Goal: Obtain resource: Download file/media

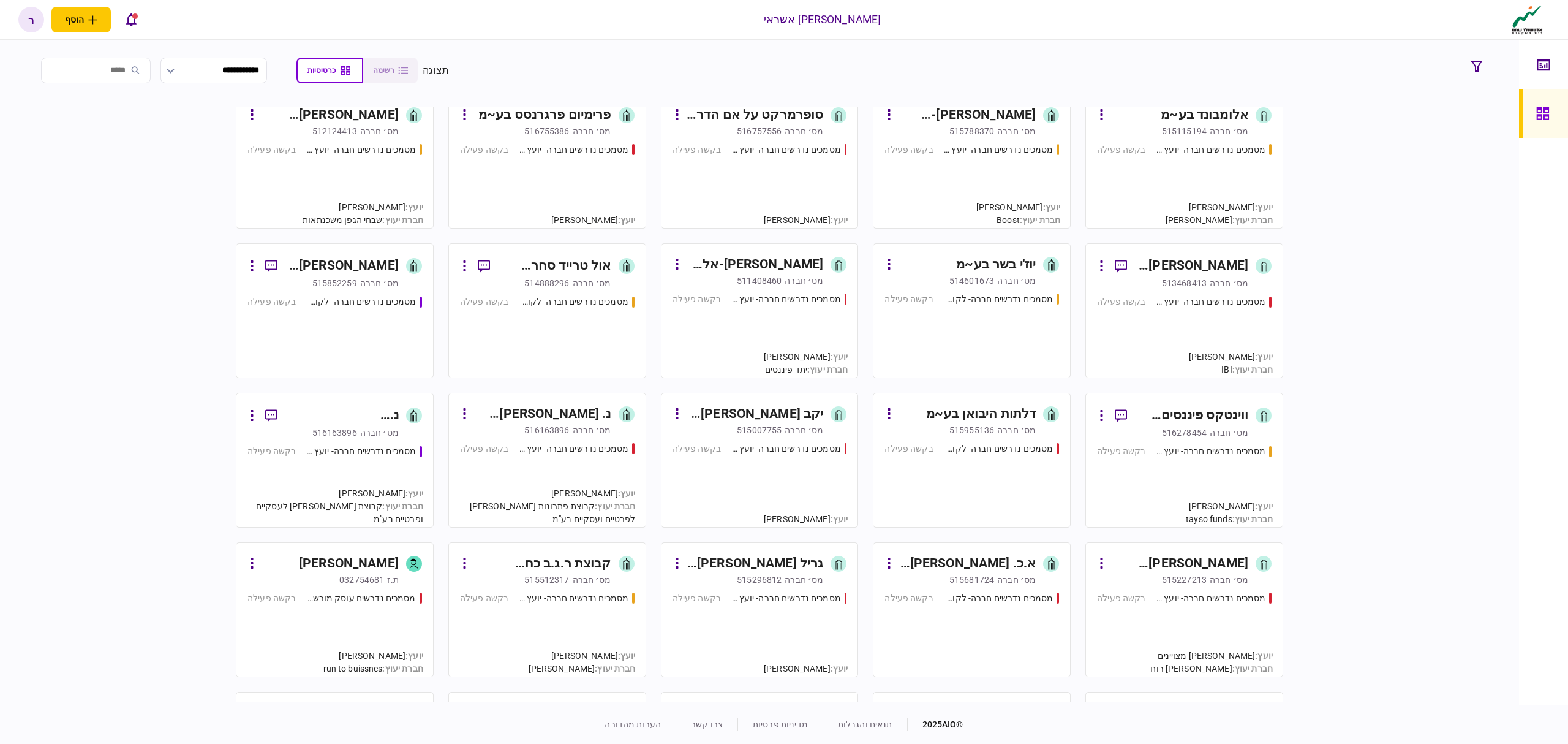
scroll to position [408, 0]
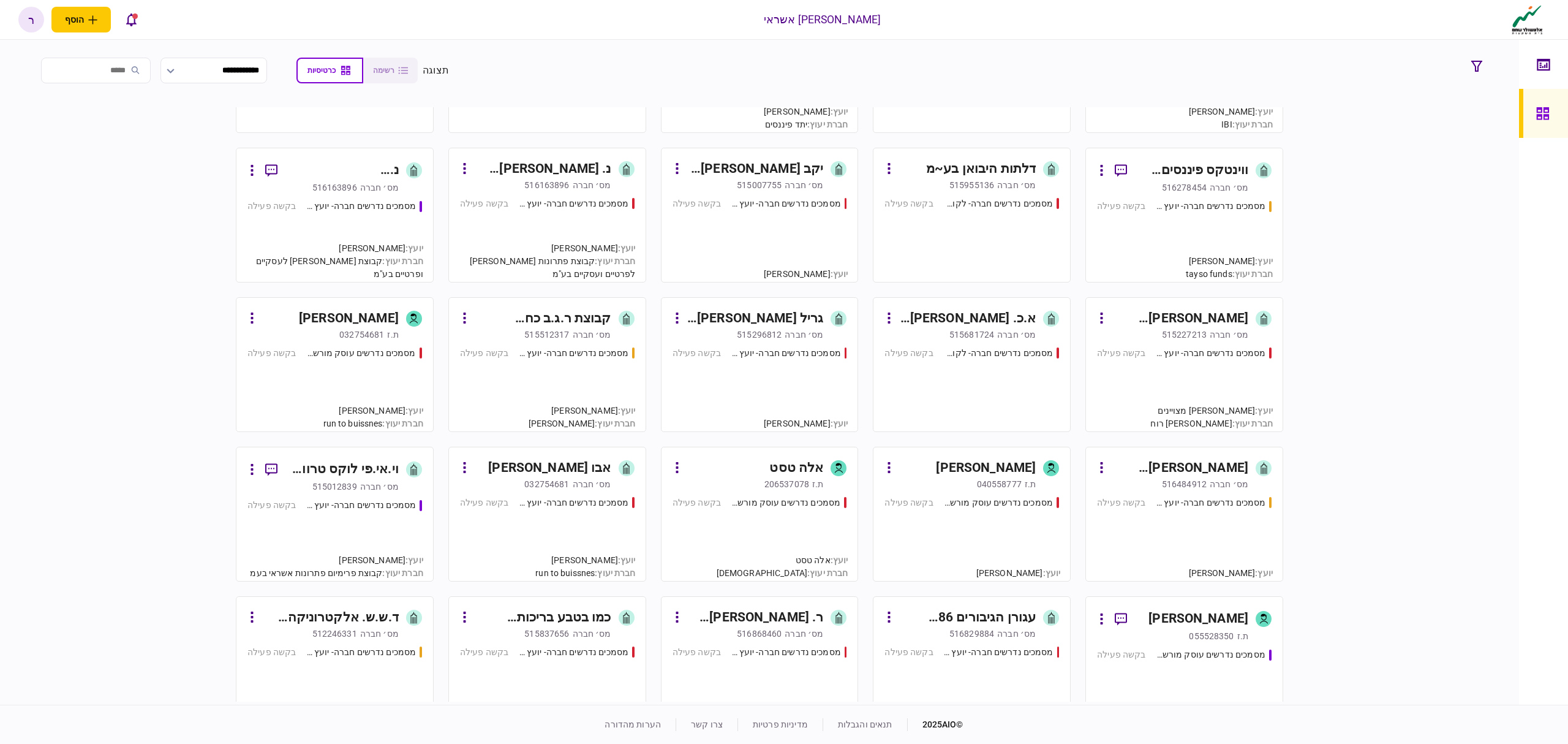
click at [98, 70] on input "search" at bounding box center [96, 70] width 110 height 26
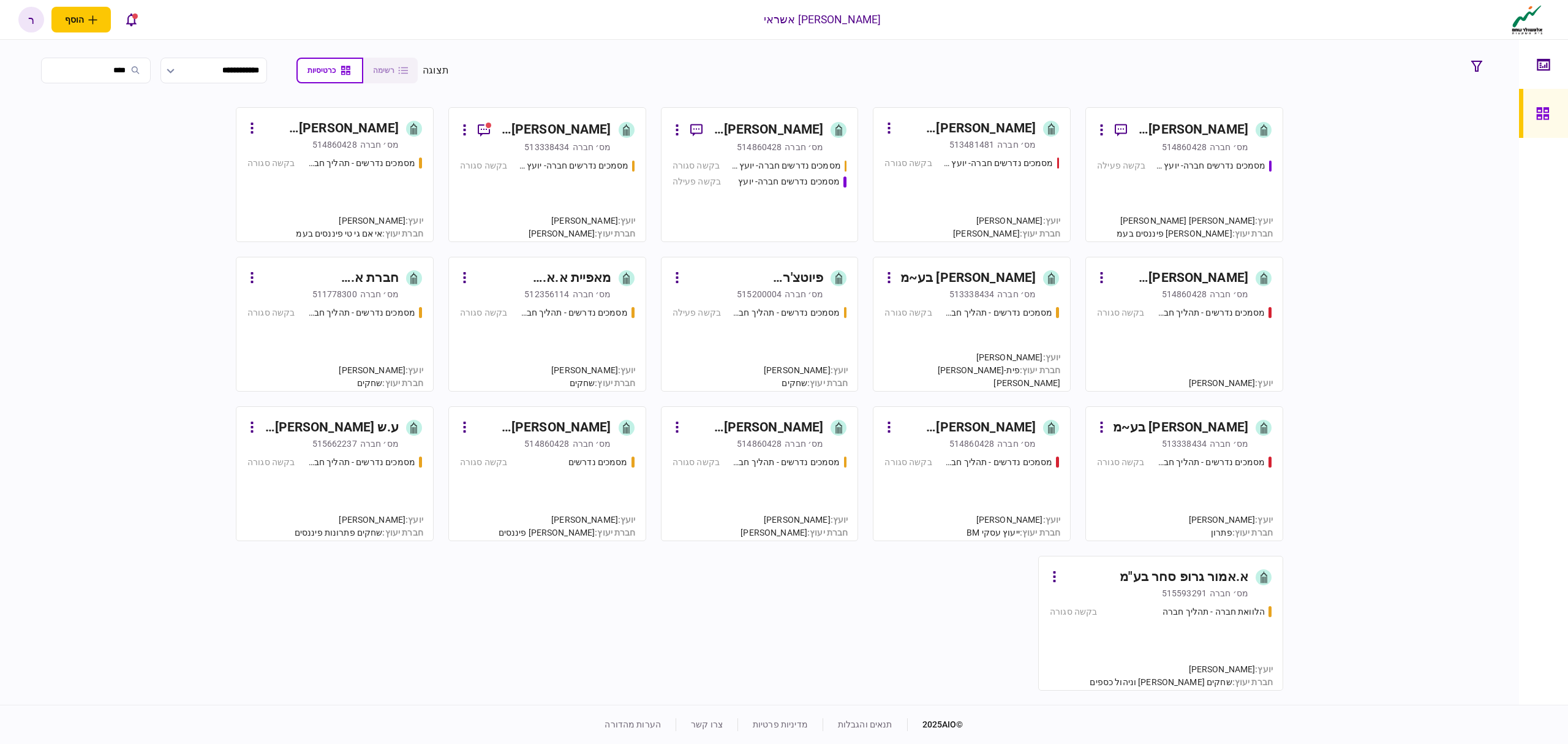
scroll to position [0, 0]
type input "****"
click at [1208, 141] on div "[PERSON_NAME]׳ חברה 514860428" at bounding box center [1173, 146] width 151 height 12
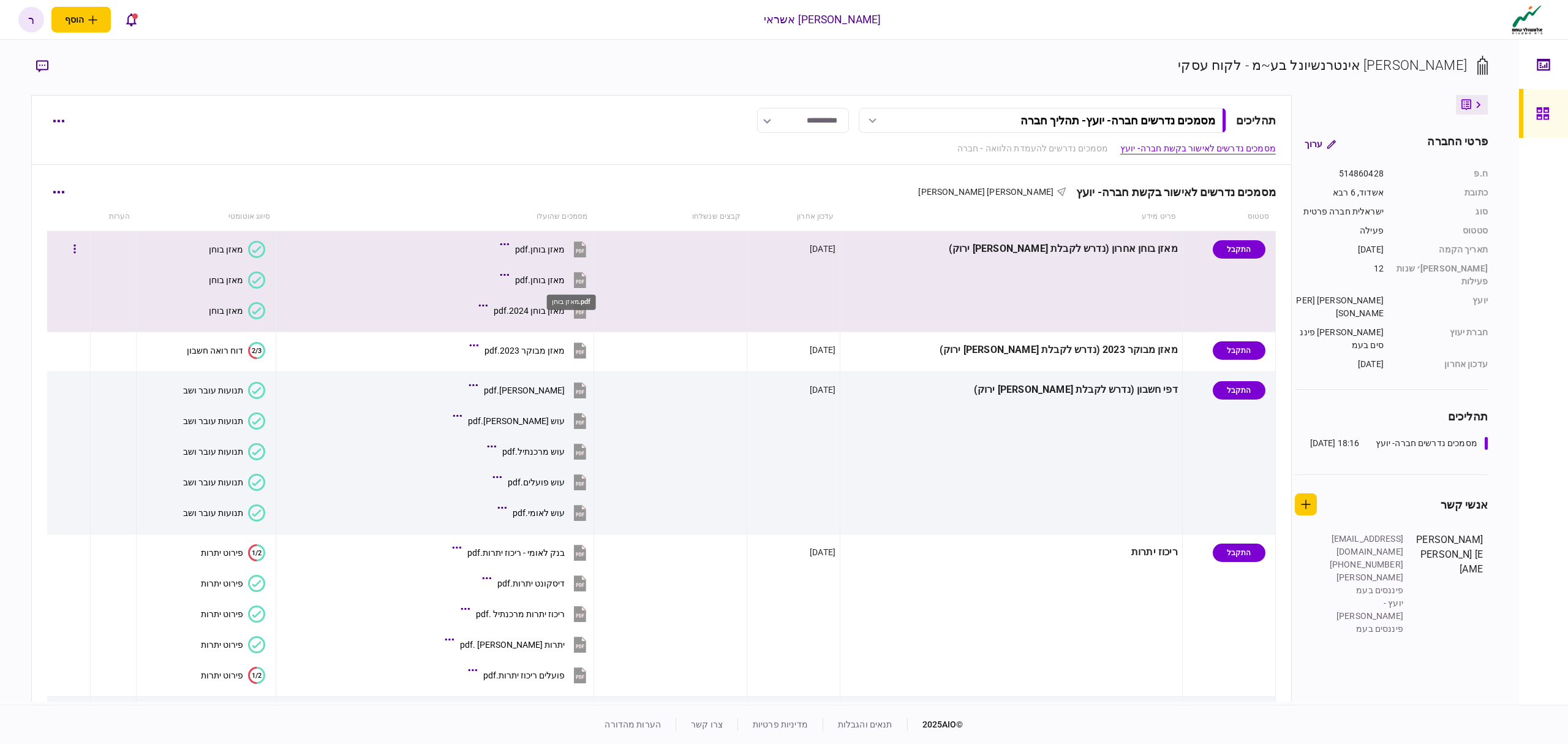
click at [564, 283] on div "מאזן בוחן.pdf" at bounding box center [539, 280] width 49 height 10
click at [564, 244] on div "מאזן בוחן.pdf" at bounding box center [539, 249] width 49 height 10
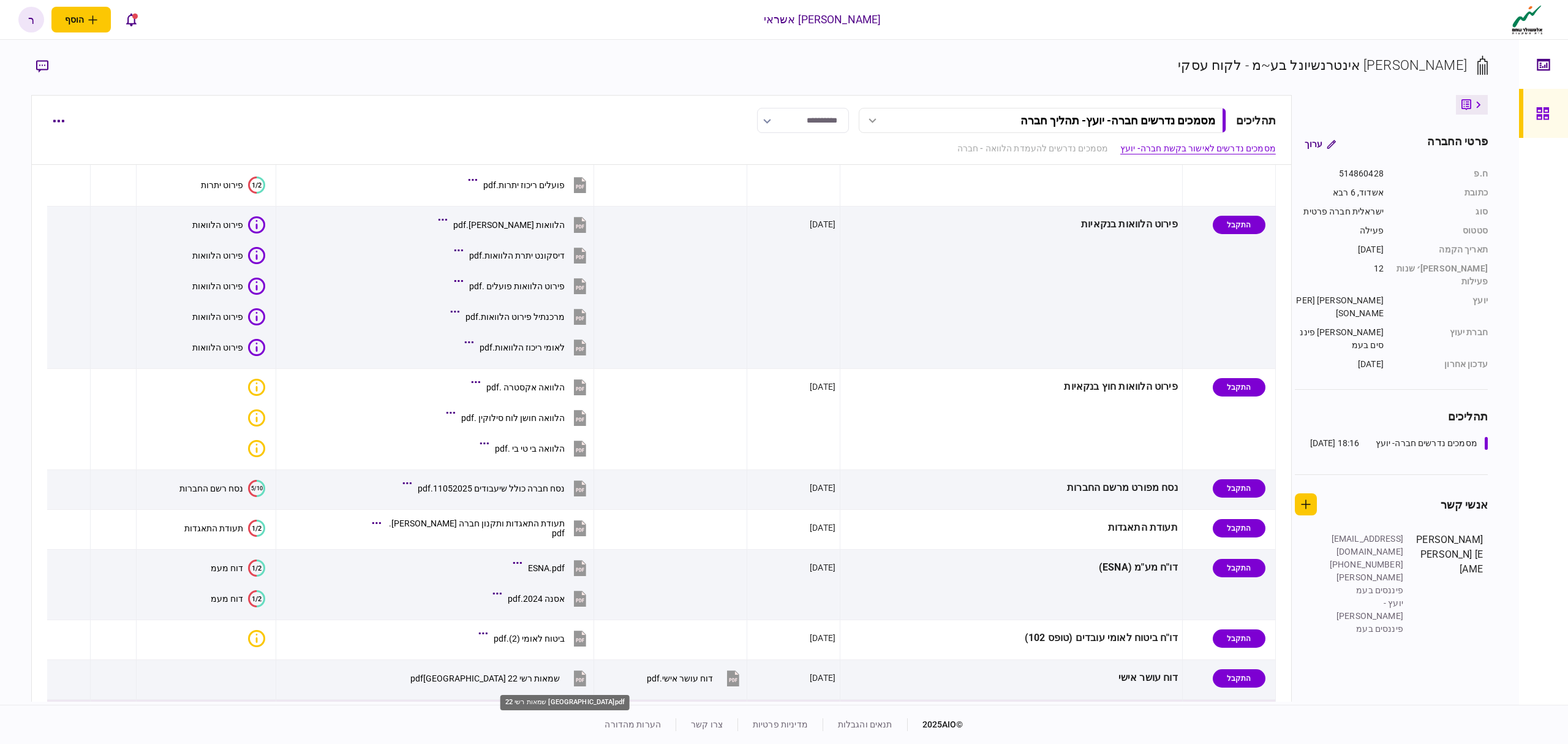
scroll to position [653, 0]
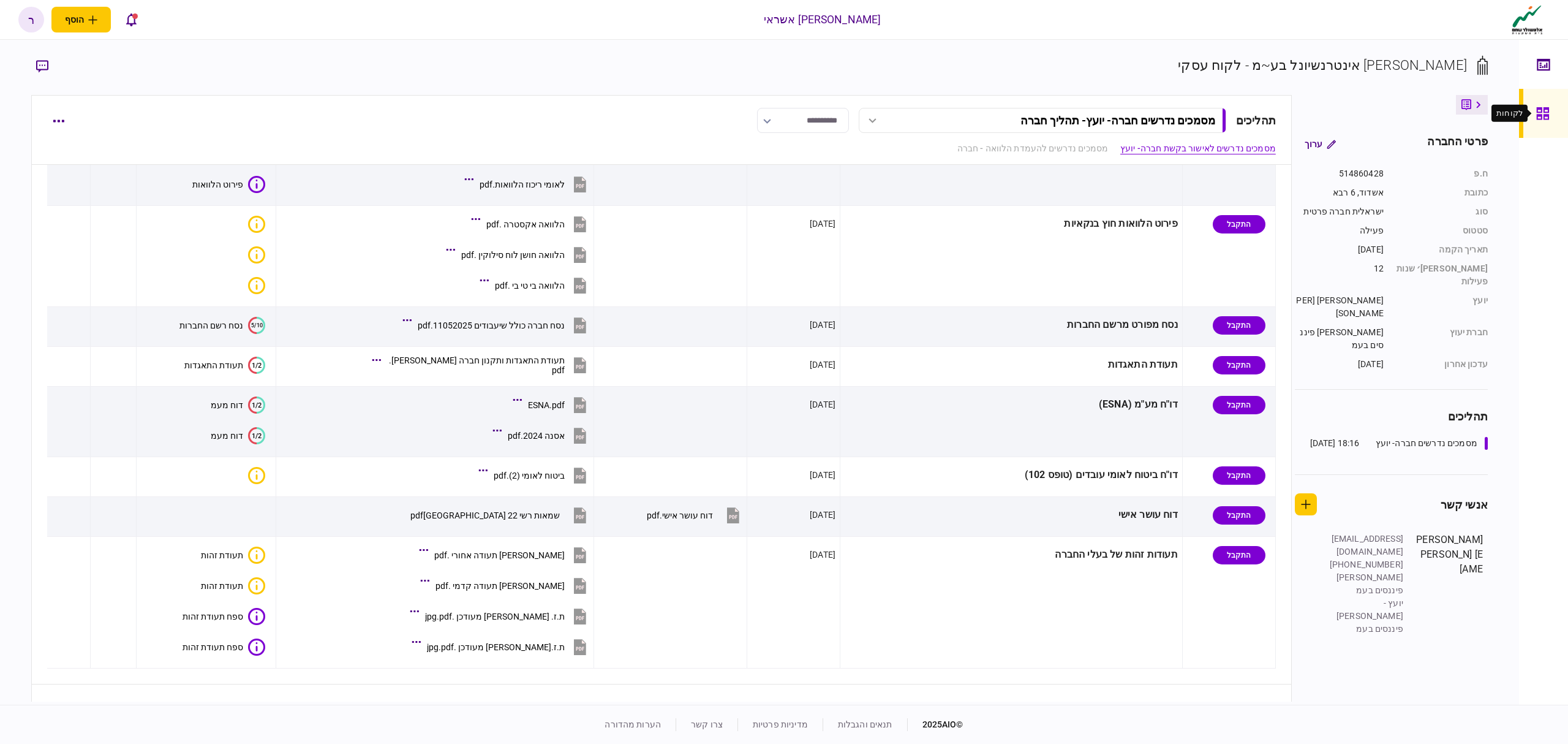
click at [1537, 118] on icon at bounding box center [1542, 113] width 12 height 12
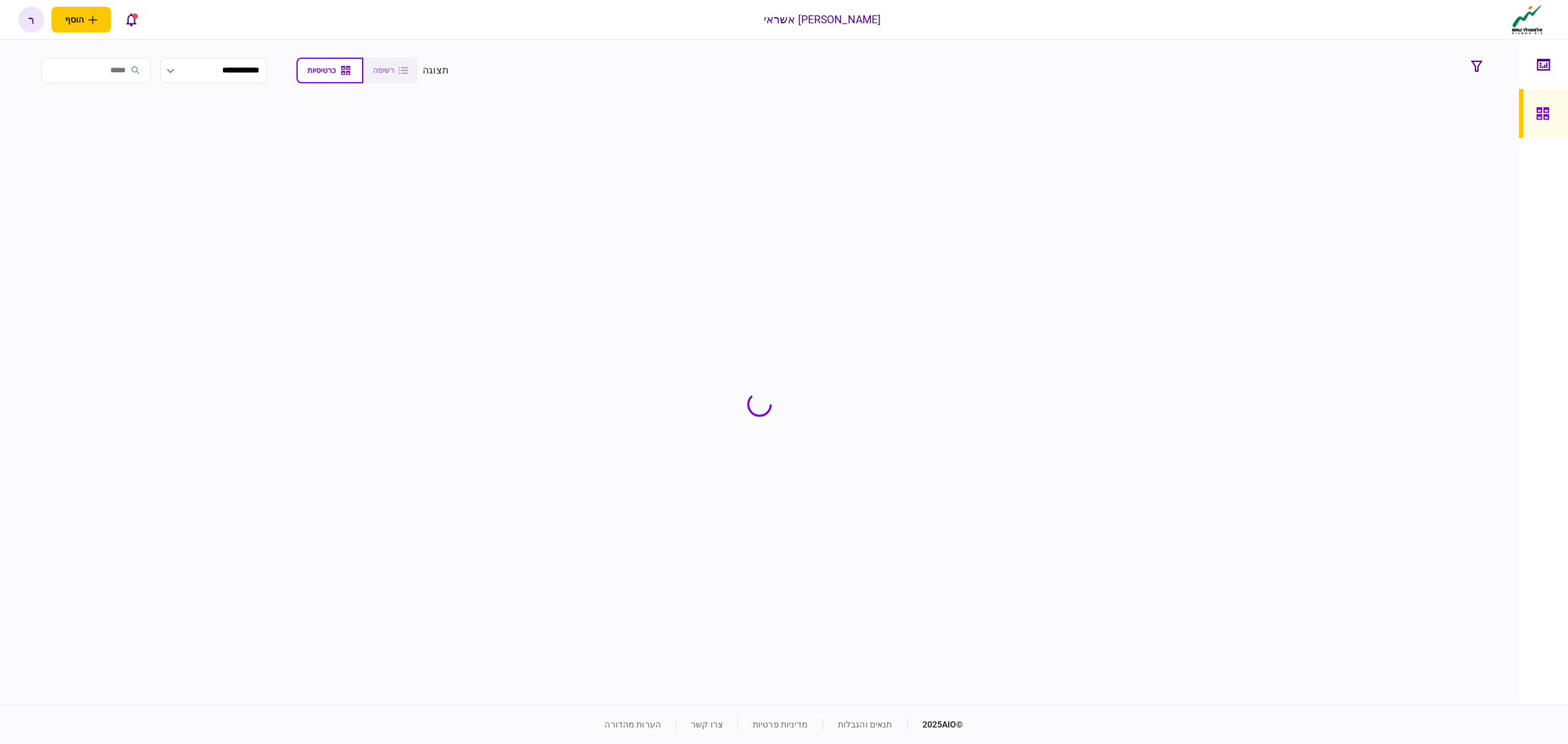
click at [124, 70] on input "search" at bounding box center [96, 70] width 110 height 26
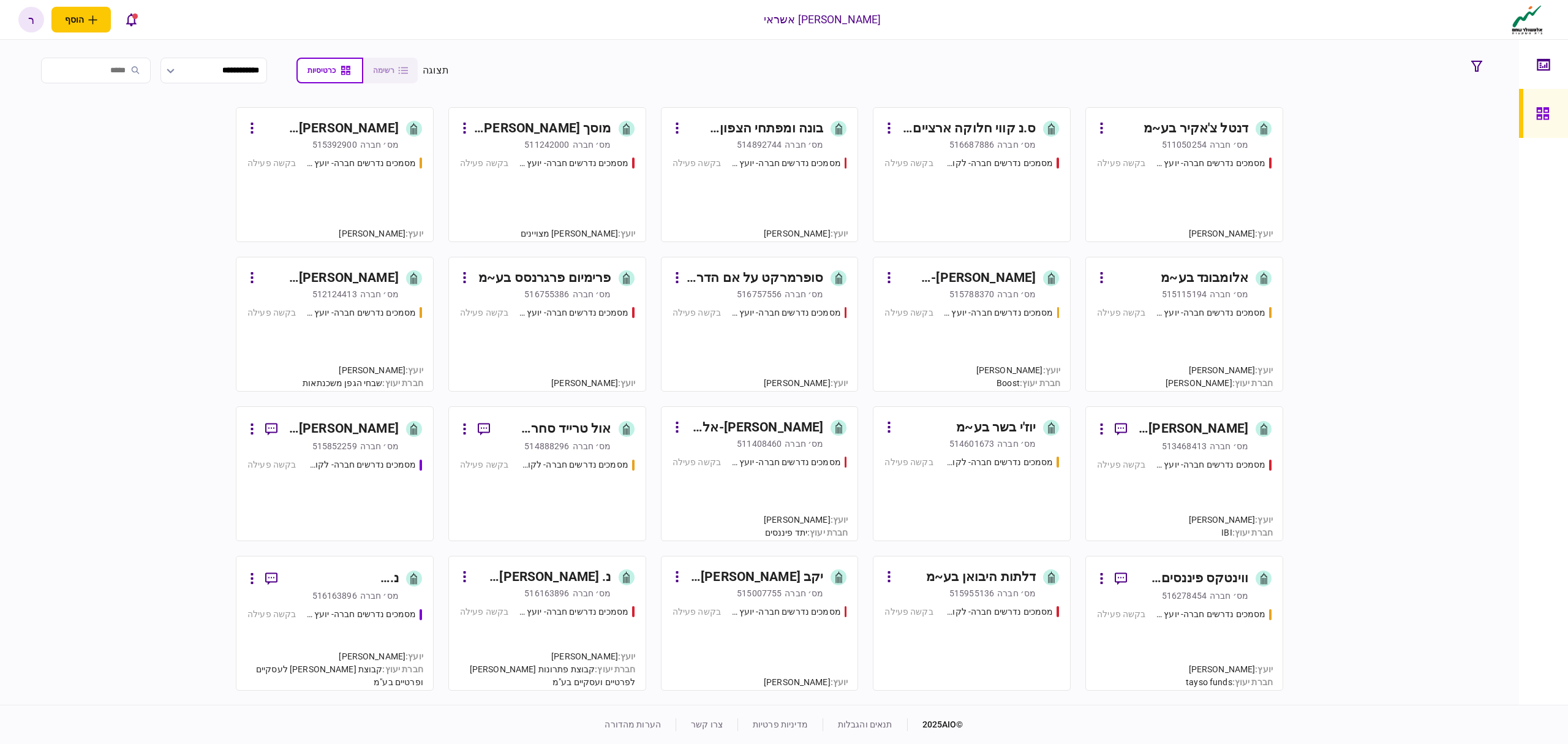
click at [121, 71] on input "search" at bounding box center [96, 70] width 110 height 26
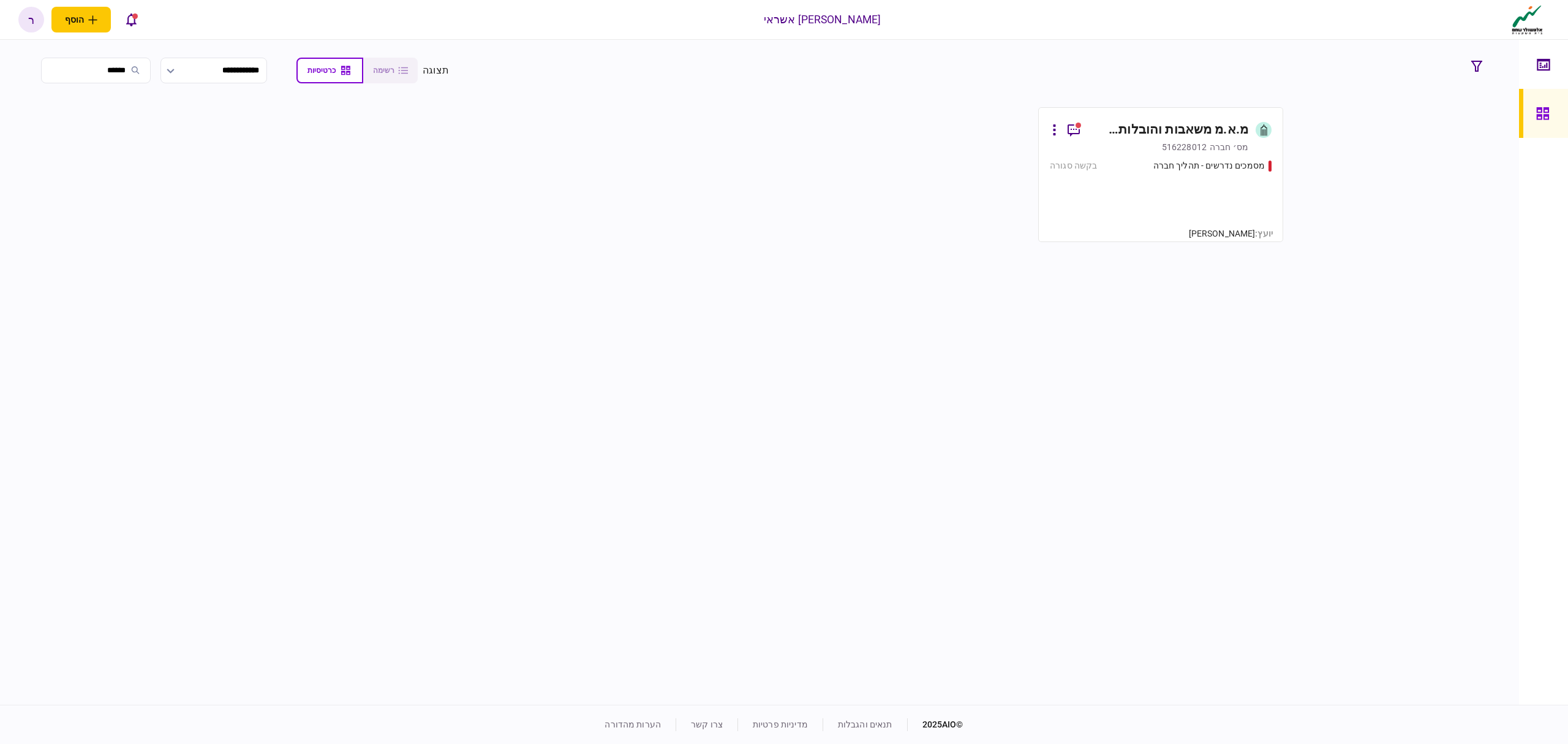
type input "******"
click at [1207, 122] on div "מ.א.מ משאבות והובלות בע~מ" at bounding box center [1169, 129] width 158 height 19
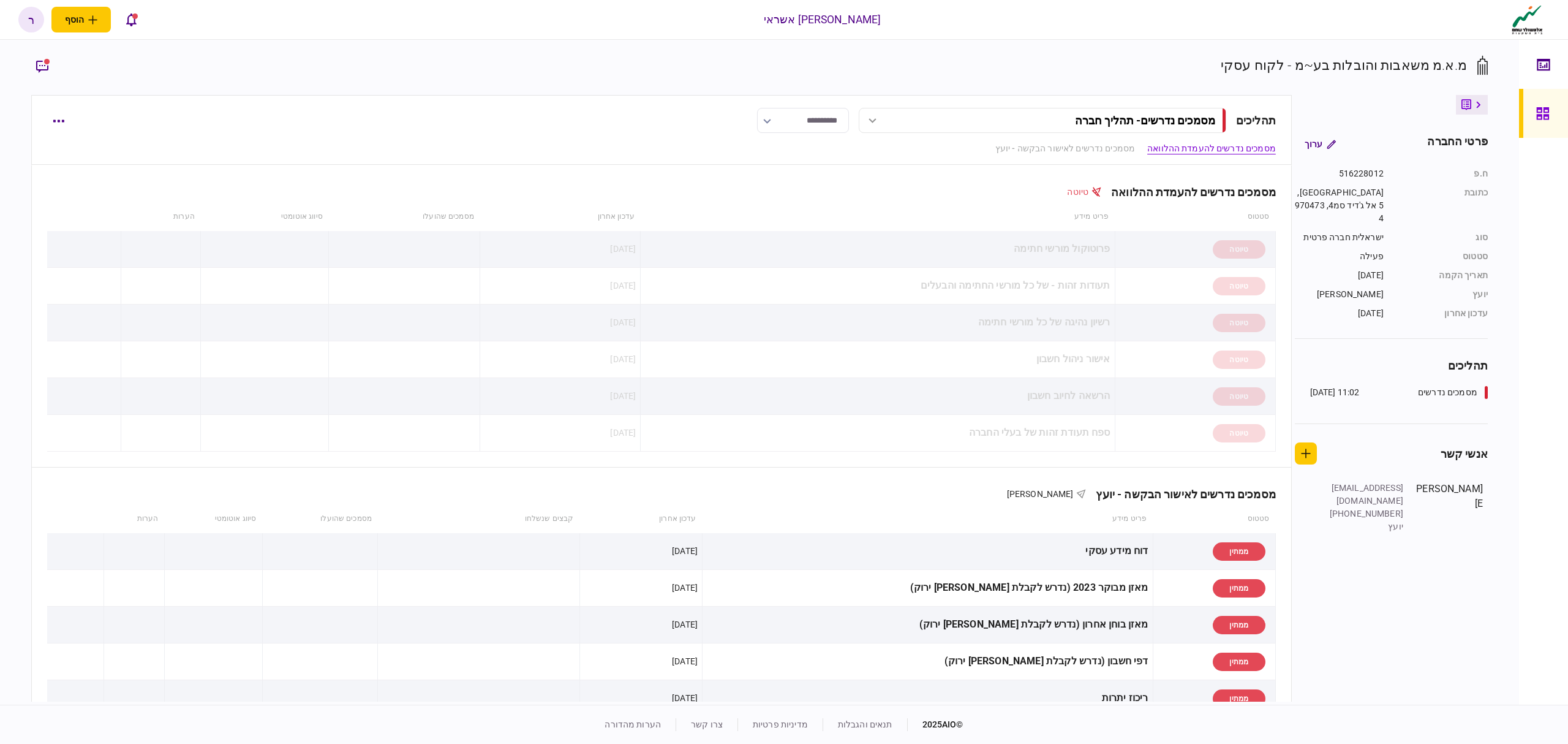
click at [1542, 125] on div at bounding box center [1546, 113] width 19 height 49
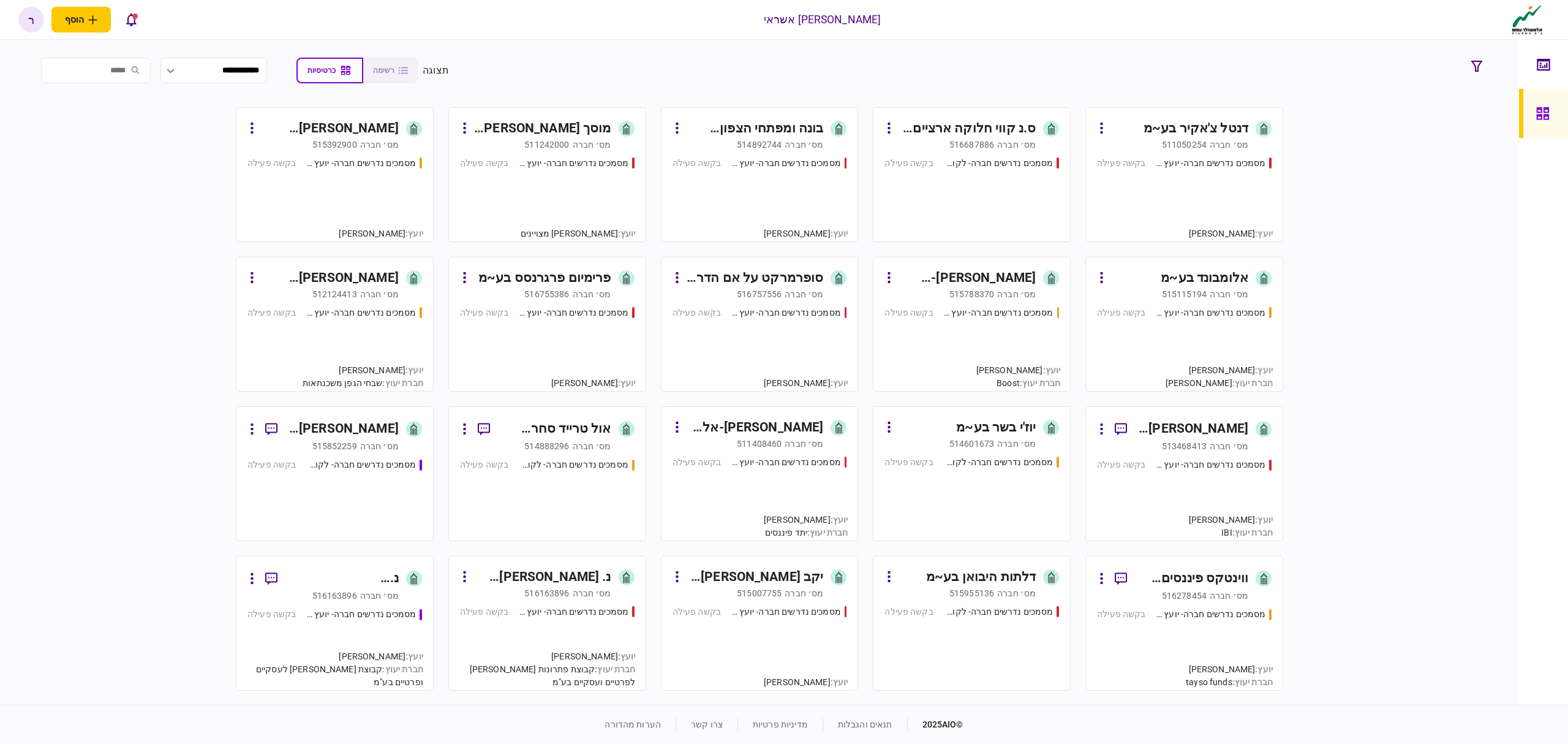
click at [133, 69] on input "search" at bounding box center [96, 70] width 110 height 26
click at [110, 81] on input "search" at bounding box center [96, 70] width 110 height 26
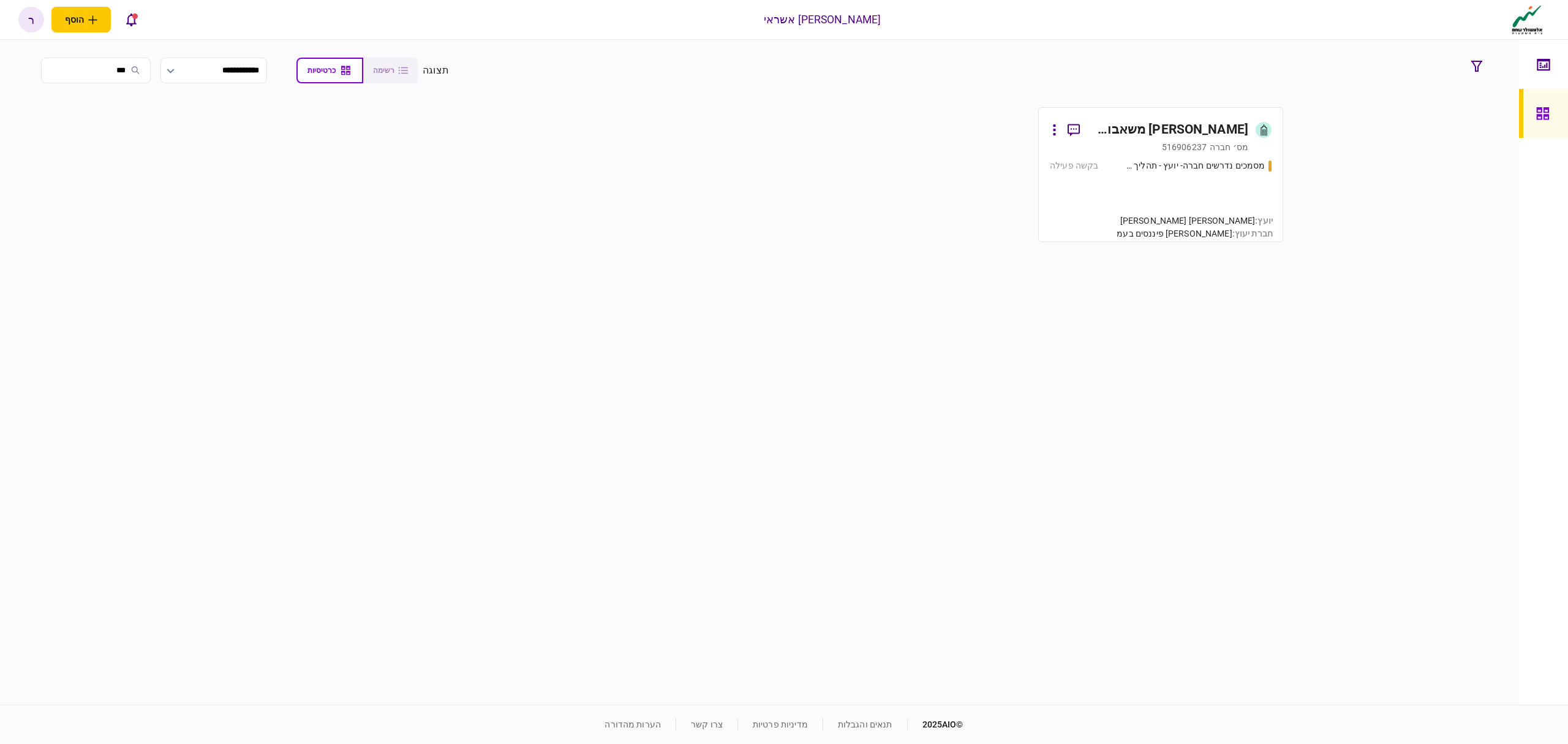
type input "***"
click at [1165, 133] on div "[PERSON_NAME] משאבות בע~מ" at bounding box center [1169, 129] width 158 height 19
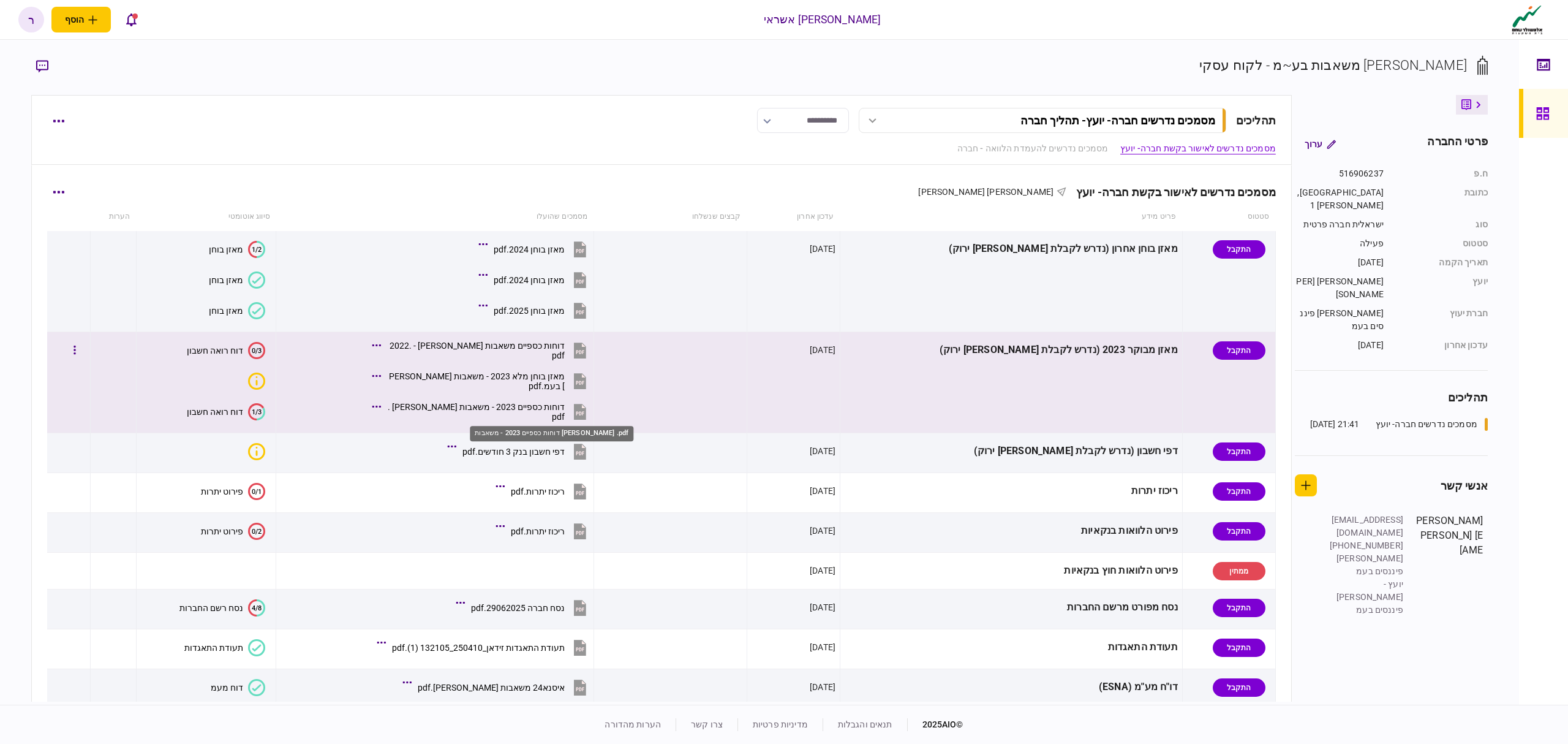
click at [550, 416] on div "דוחות כספיים 2023 - משאבות זיידאן .pdf" at bounding box center [476, 412] width 178 height 19
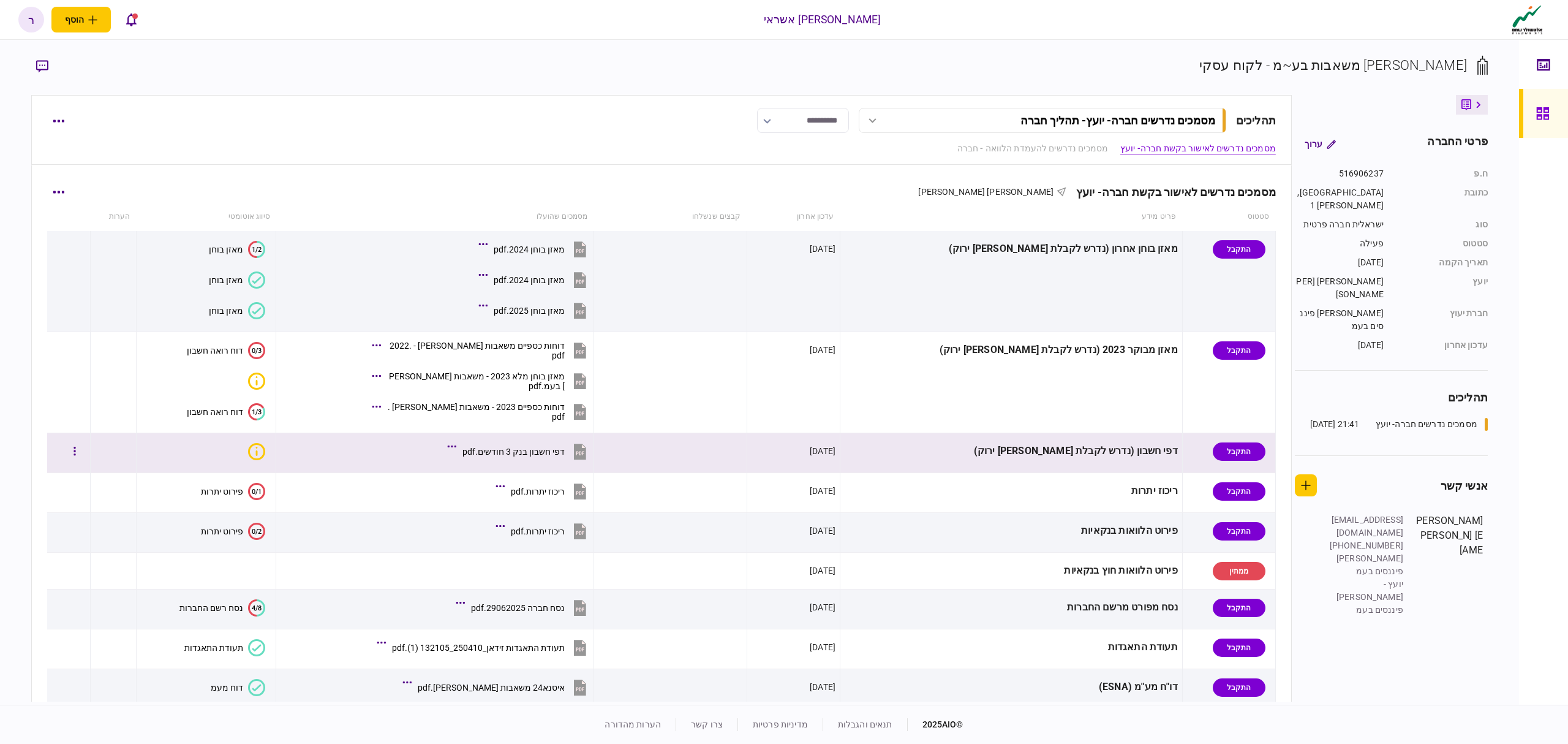
click at [557, 448] on div "דפי חשבון בנק 3 חודשים.pdf" at bounding box center [514, 451] width 103 height 10
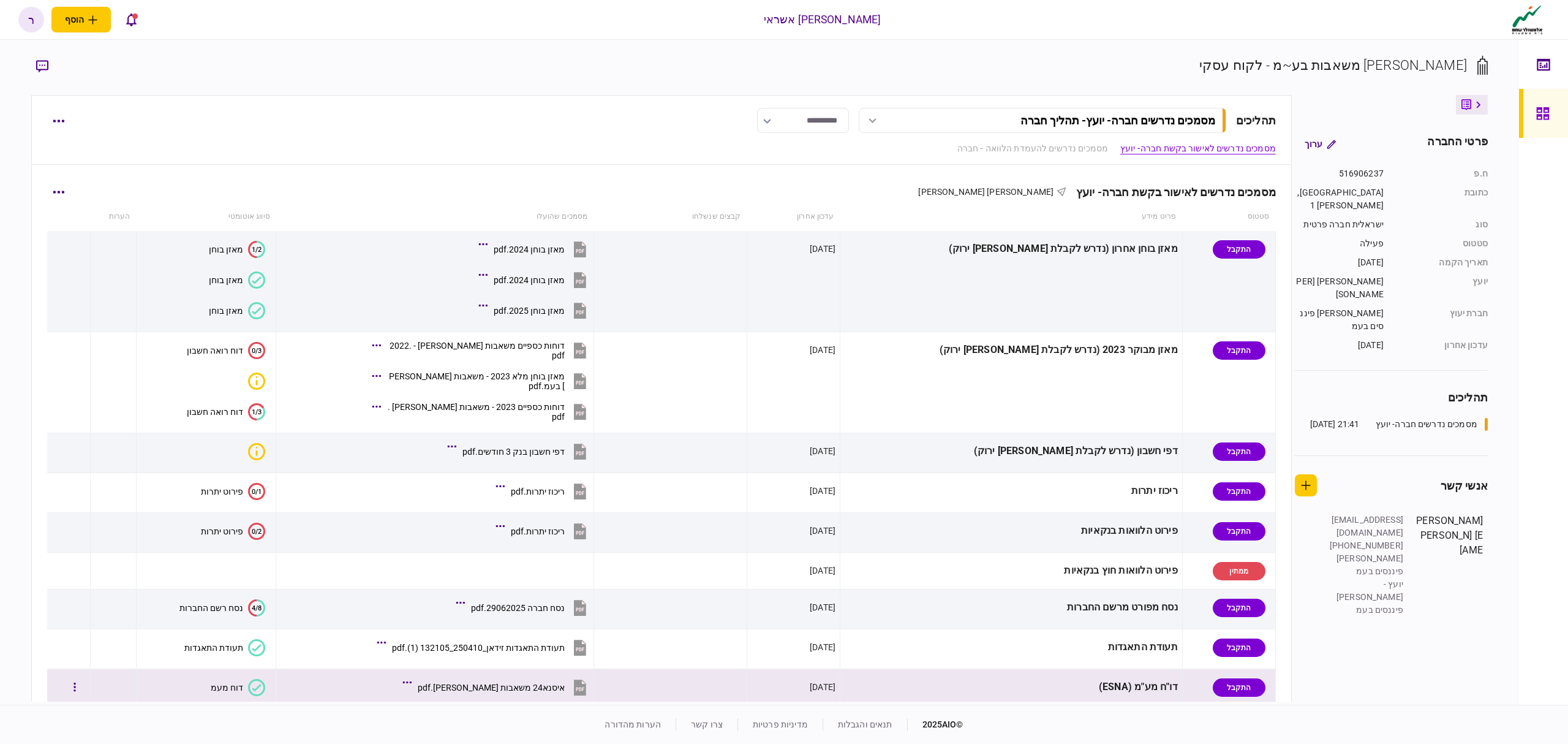
scroll to position [163, 0]
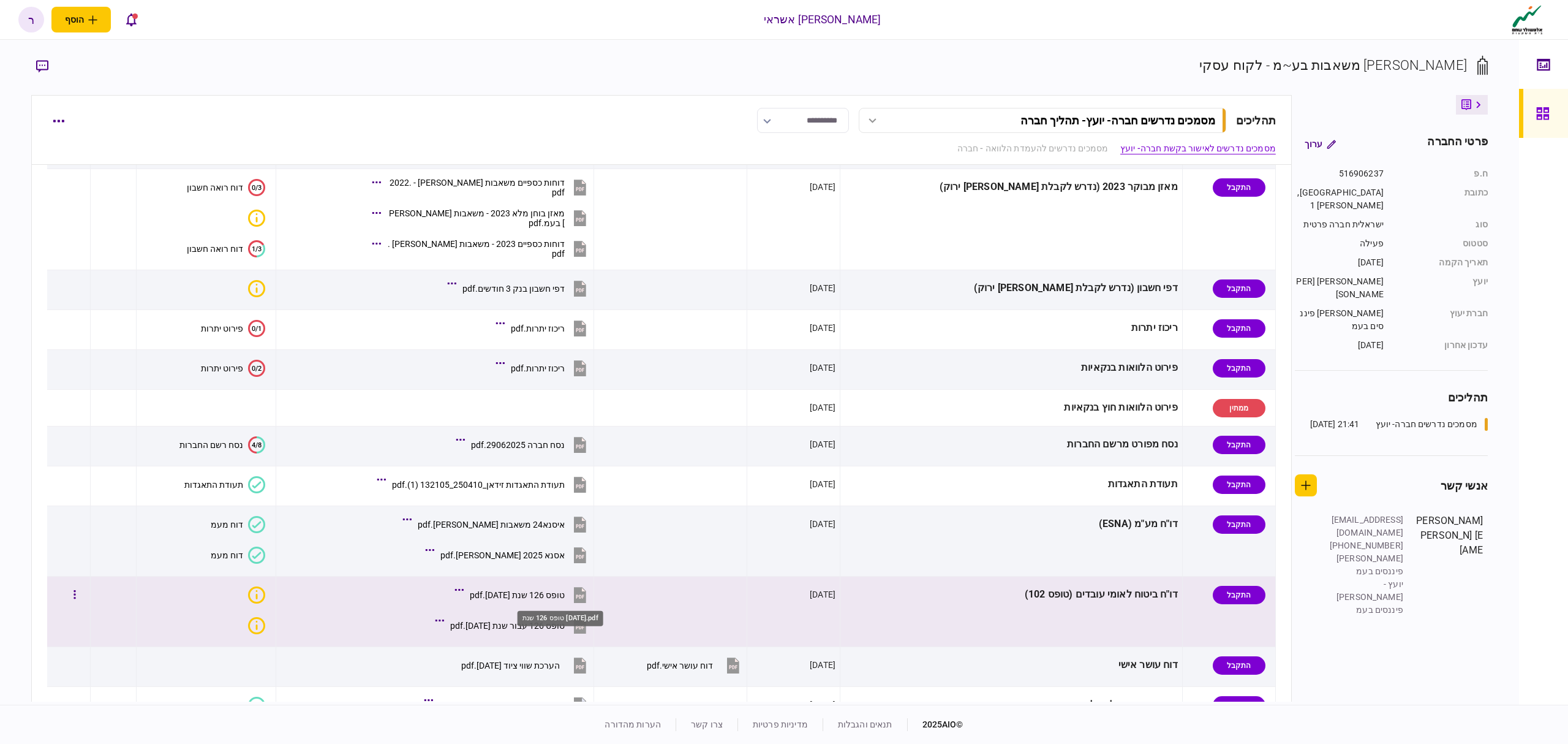
click at [564, 594] on div "טופס 126 שנת 2025.pdf" at bounding box center [517, 594] width 95 height 10
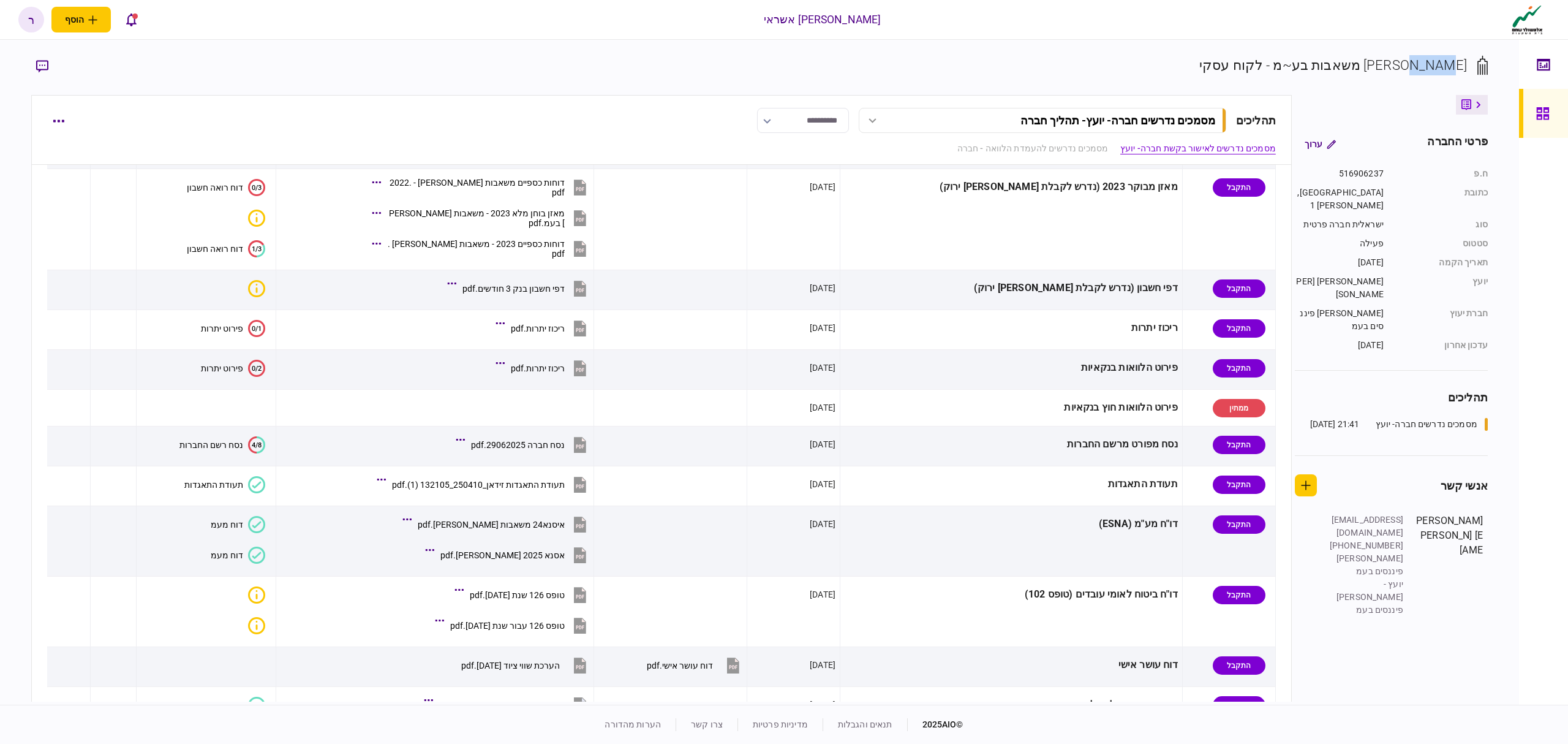
drag, startPoint x: 1426, startPoint y: 69, endPoint x: 1399, endPoint y: 67, distance: 27.1
click at [1399, 67] on div "עסאף זידאן משאבות בע~מ - לקוח עסקי" at bounding box center [1333, 65] width 268 height 20
